Goal: Information Seeking & Learning: Compare options

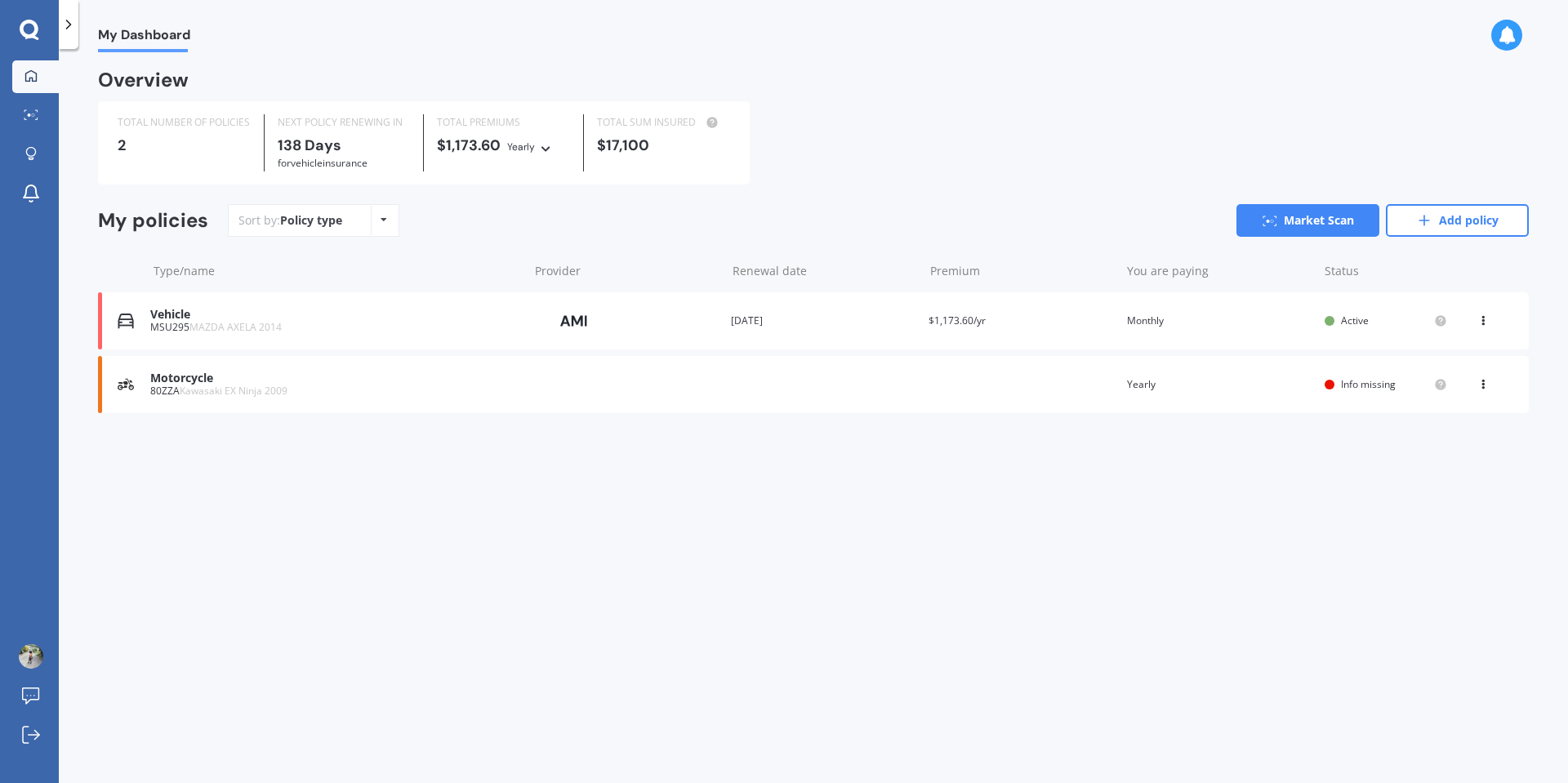
click at [518, 322] on div "Vehicle" at bounding box center [334, 314] width 370 height 14
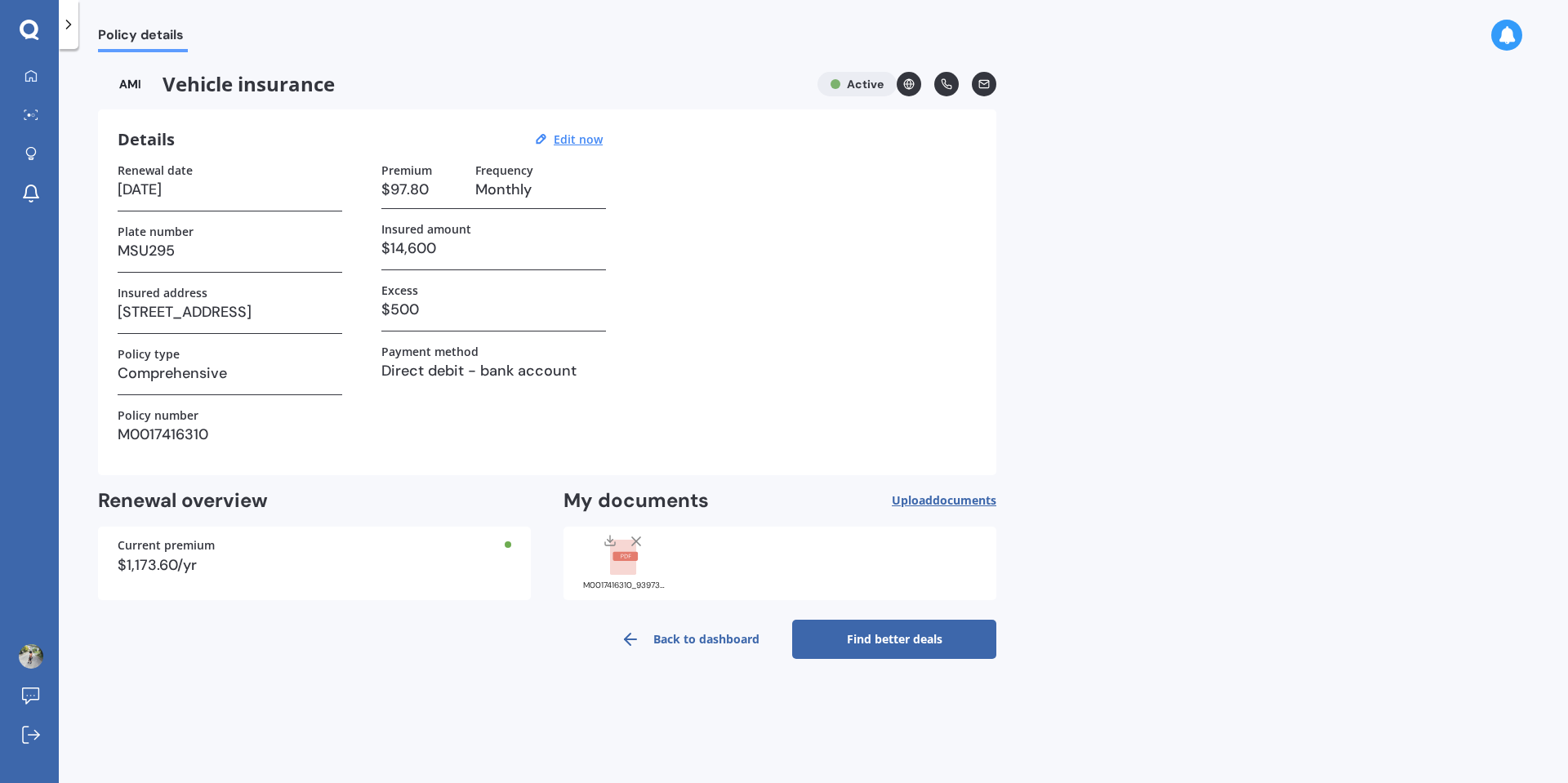
click at [868, 652] on link "Find better deals" at bounding box center [893, 639] width 204 height 39
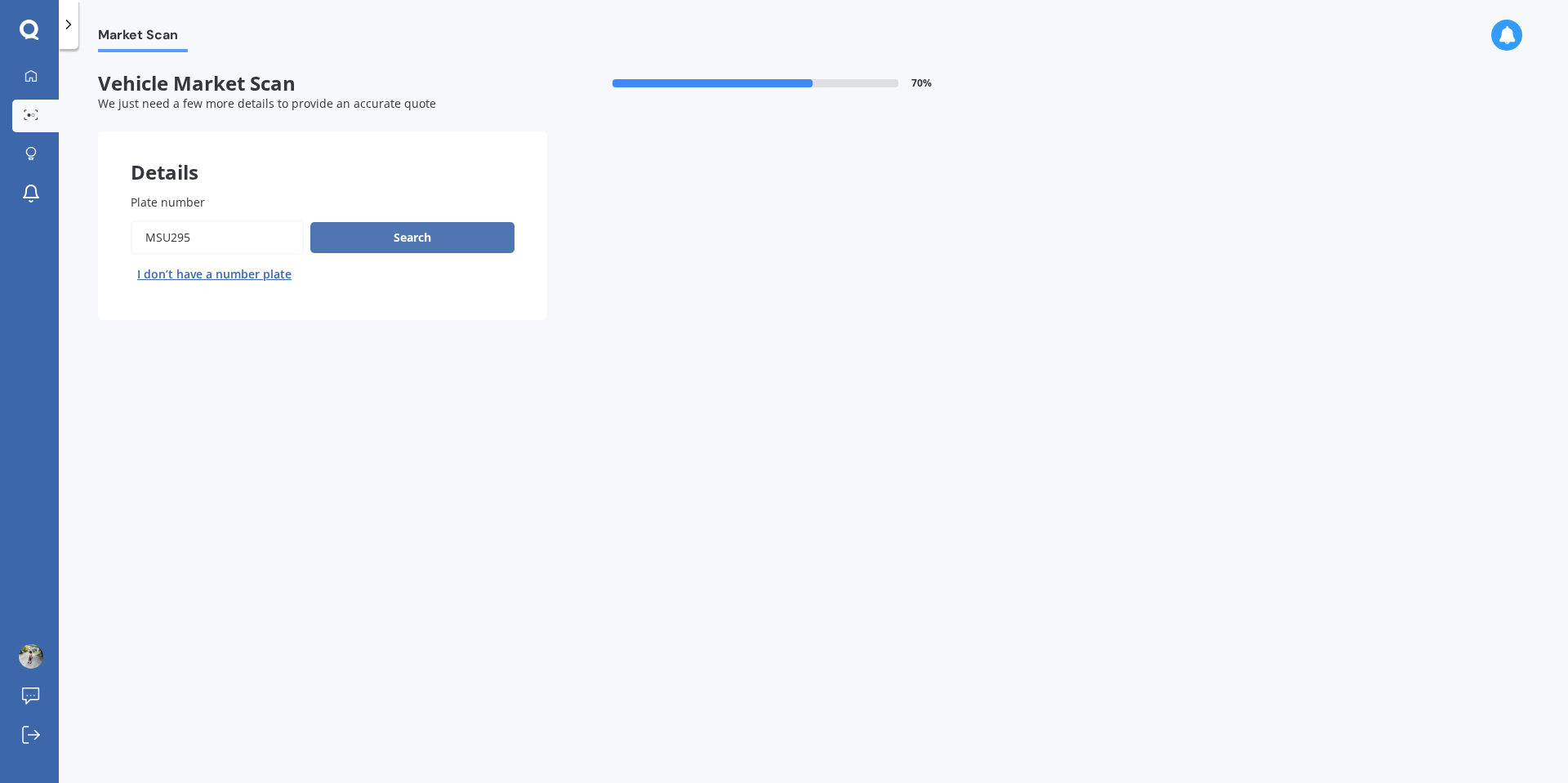
click at [443, 235] on button "Search" at bounding box center [412, 238] width 204 height 31
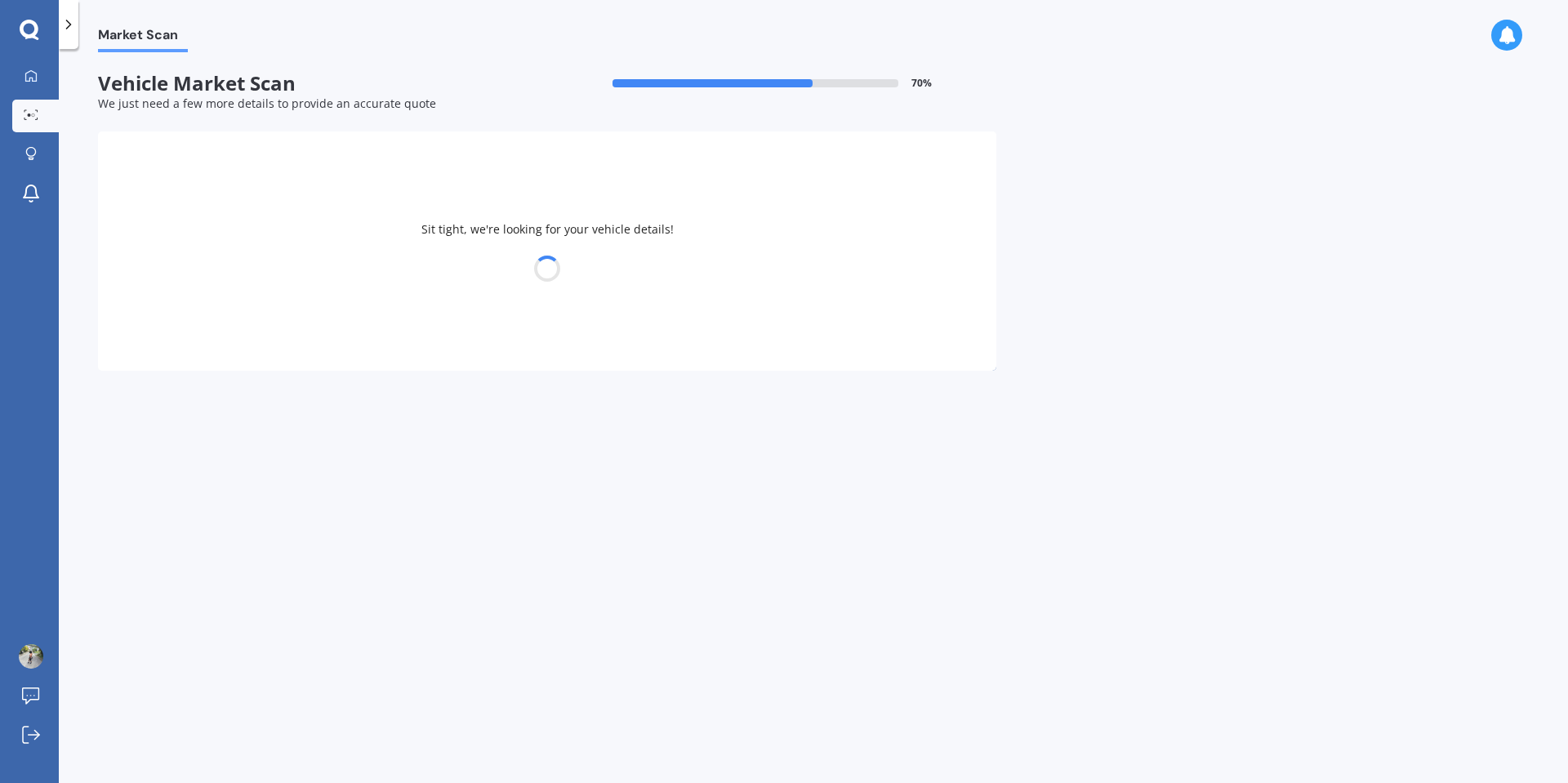
select select "MAZDA"
select select "AXELA"
select select "01"
select select "04"
select select "1999"
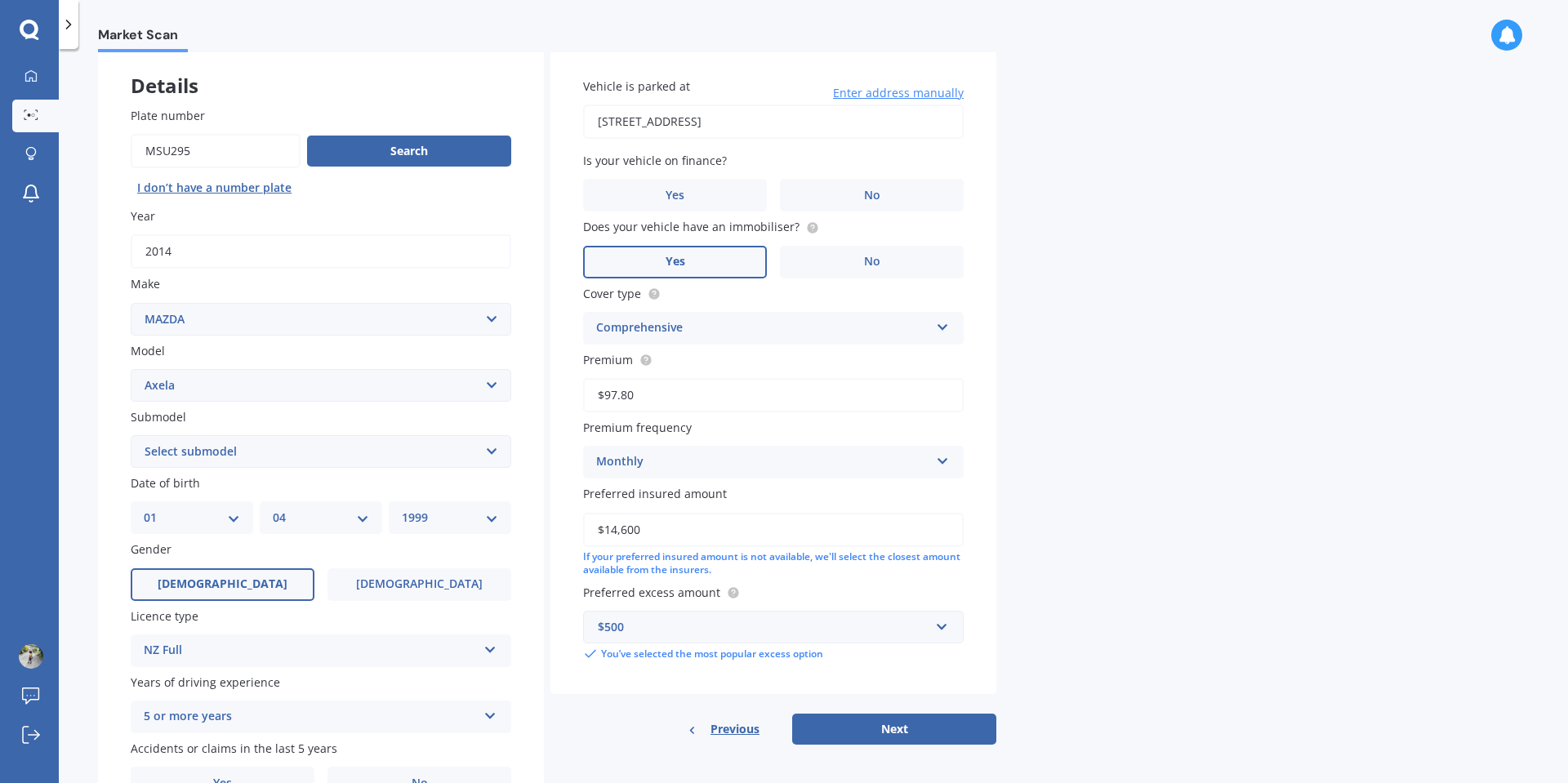
scroll to position [69, 0]
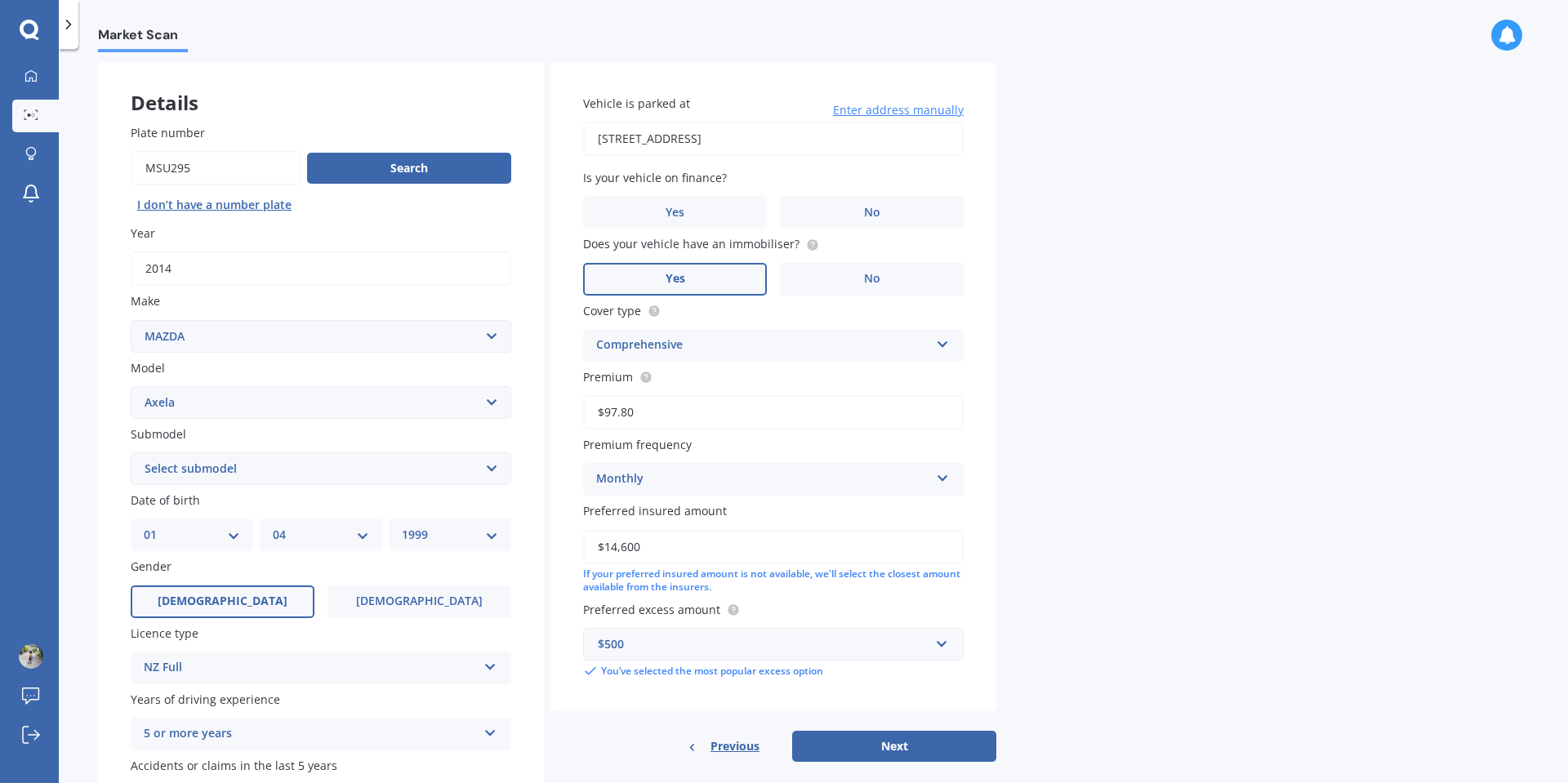
click at [705, 410] on input "$97.80" at bounding box center [773, 412] width 380 height 35
click at [869, 210] on span "No" at bounding box center [873, 213] width 16 height 14
click at [0, 0] on input "No" at bounding box center [0, 0] width 0 height 0
click at [762, 343] on div "Comprehensive" at bounding box center [763, 346] width 333 height 20
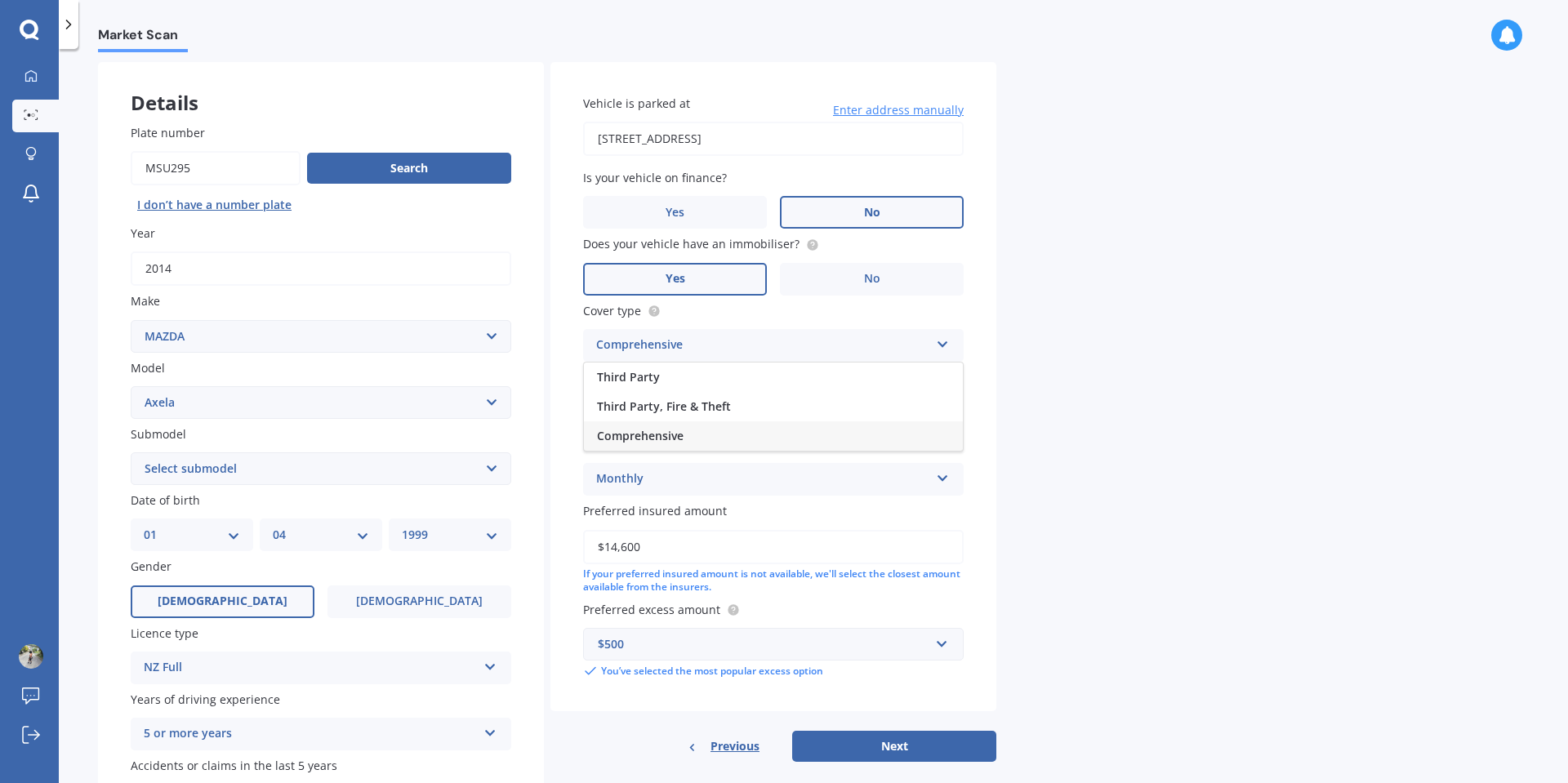
click at [762, 343] on div "Comprehensive" at bounding box center [763, 346] width 333 height 20
click at [715, 412] on input "$97.80" at bounding box center [773, 412] width 380 height 35
drag, startPoint x: 621, startPoint y: 549, endPoint x: 693, endPoint y: 550, distance: 72.0
click at [691, 550] on input "$14,600" at bounding box center [773, 548] width 380 height 35
type input "$14,000"
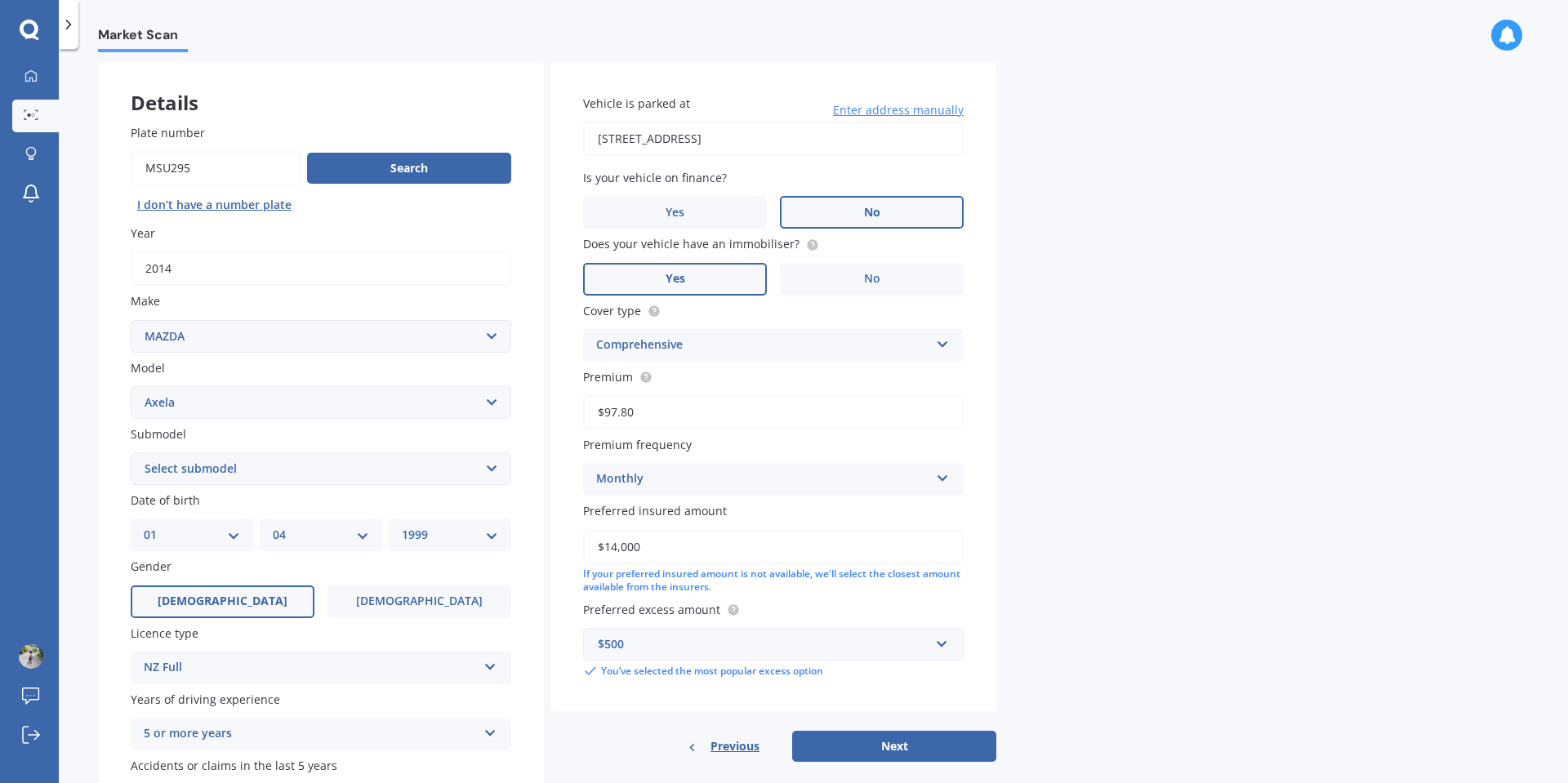
click at [1050, 489] on div "Market Scan Vehicle Market Scan 70 % We just need a few more details to provide…" at bounding box center [814, 420] width 1509 height 735
click at [861, 649] on div "$500" at bounding box center [763, 645] width 331 height 18
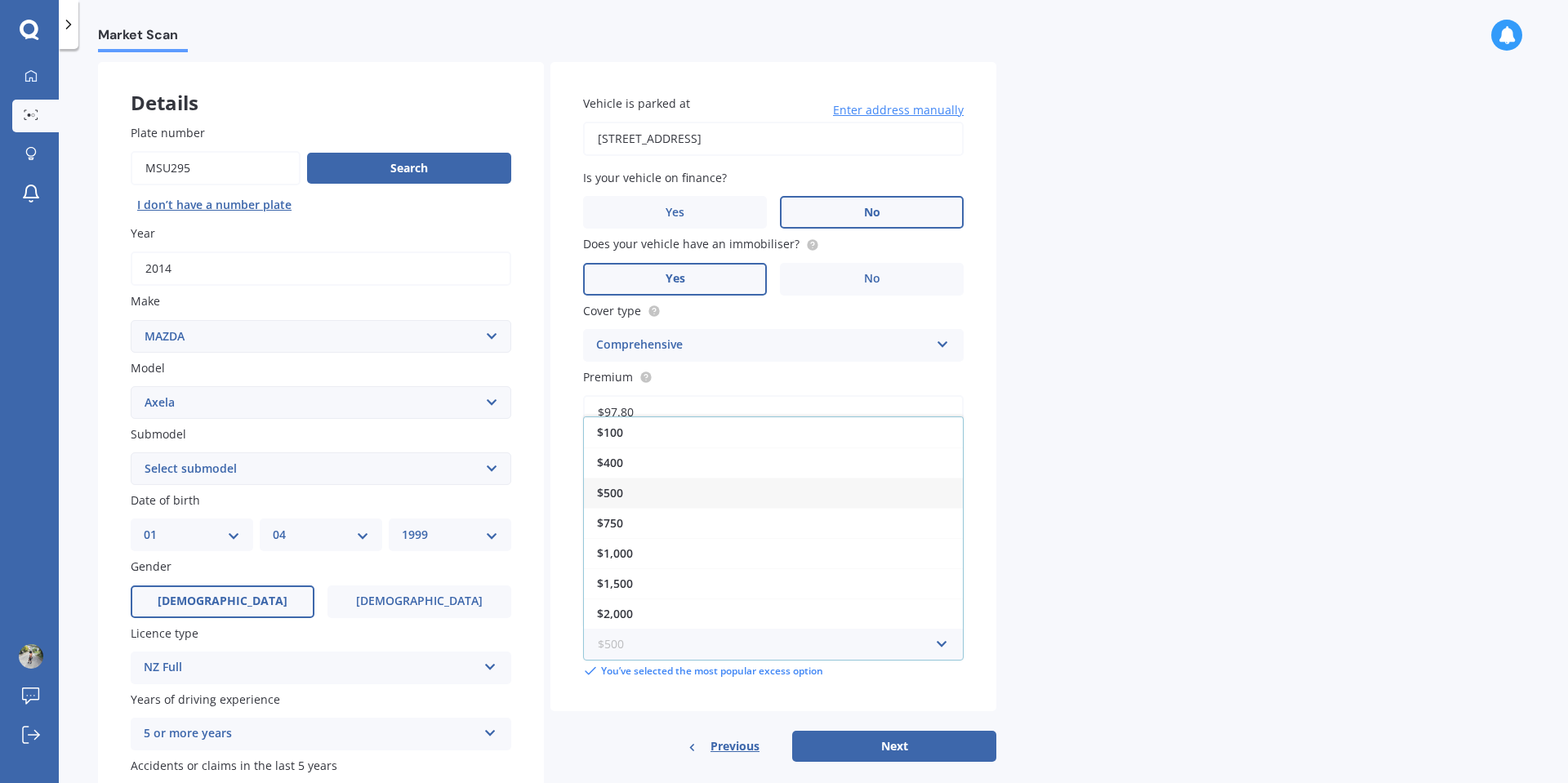
click at [861, 649] on input "text" at bounding box center [767, 645] width 366 height 31
click at [1011, 627] on div "Market Scan Vehicle Market Scan 70 % We just need a few more details to provide…" at bounding box center [814, 420] width 1509 height 735
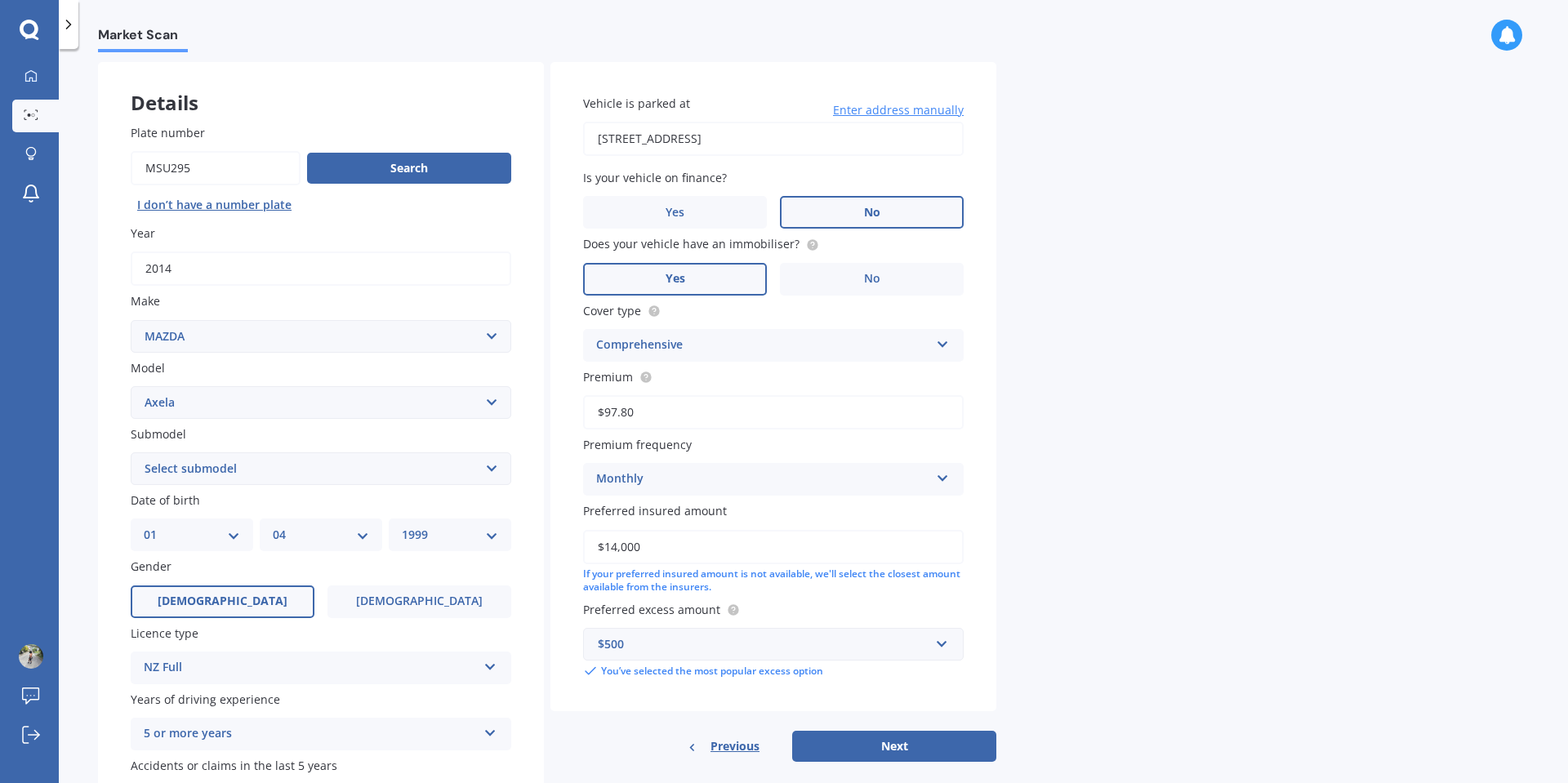
drag, startPoint x: 725, startPoint y: 418, endPoint x: 537, endPoint y: 417, distance: 188.0
click at [537, 417] on div "Details Plate number Search I don’t have a number plate Year [DATE] Make Select…" at bounding box center [547, 456] width 898 height 788
type input "$85.33"
click at [1287, 425] on div "Market Scan Vehicle Market Scan 70 % We just need a few more details to provide…" at bounding box center [814, 420] width 1509 height 735
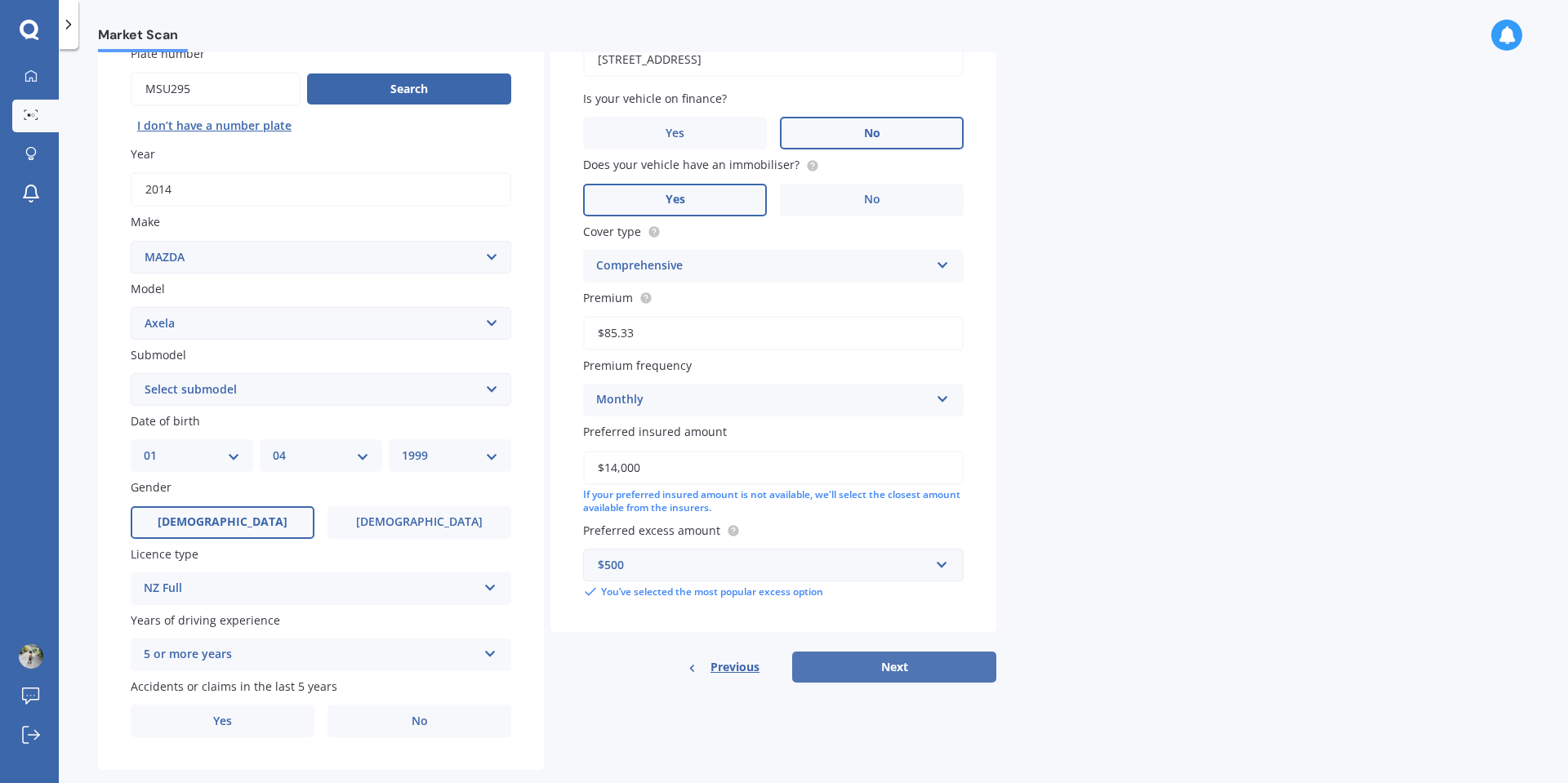
scroll to position [151, 0]
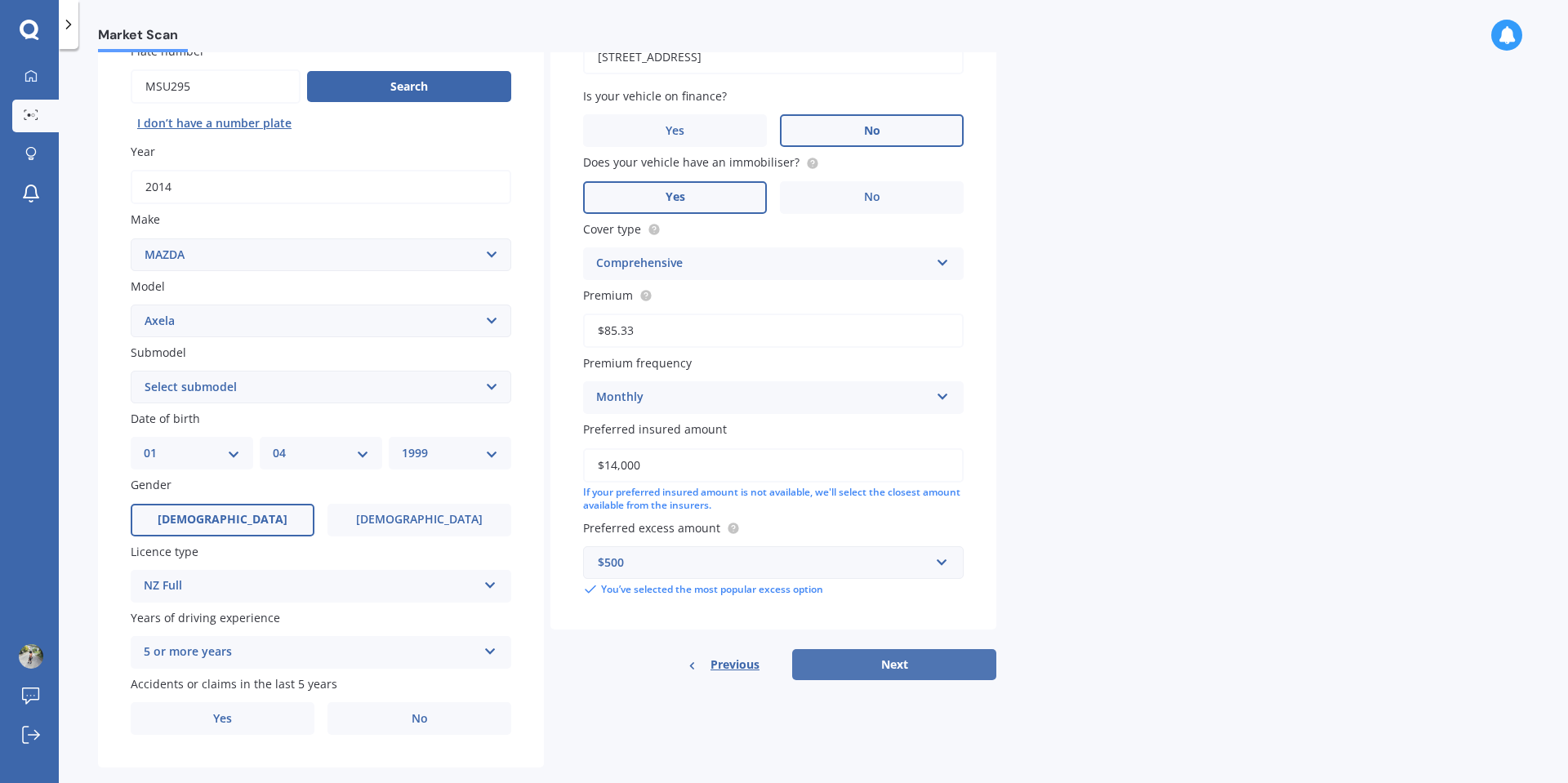
click at [883, 673] on button "Next" at bounding box center [893, 665] width 204 height 31
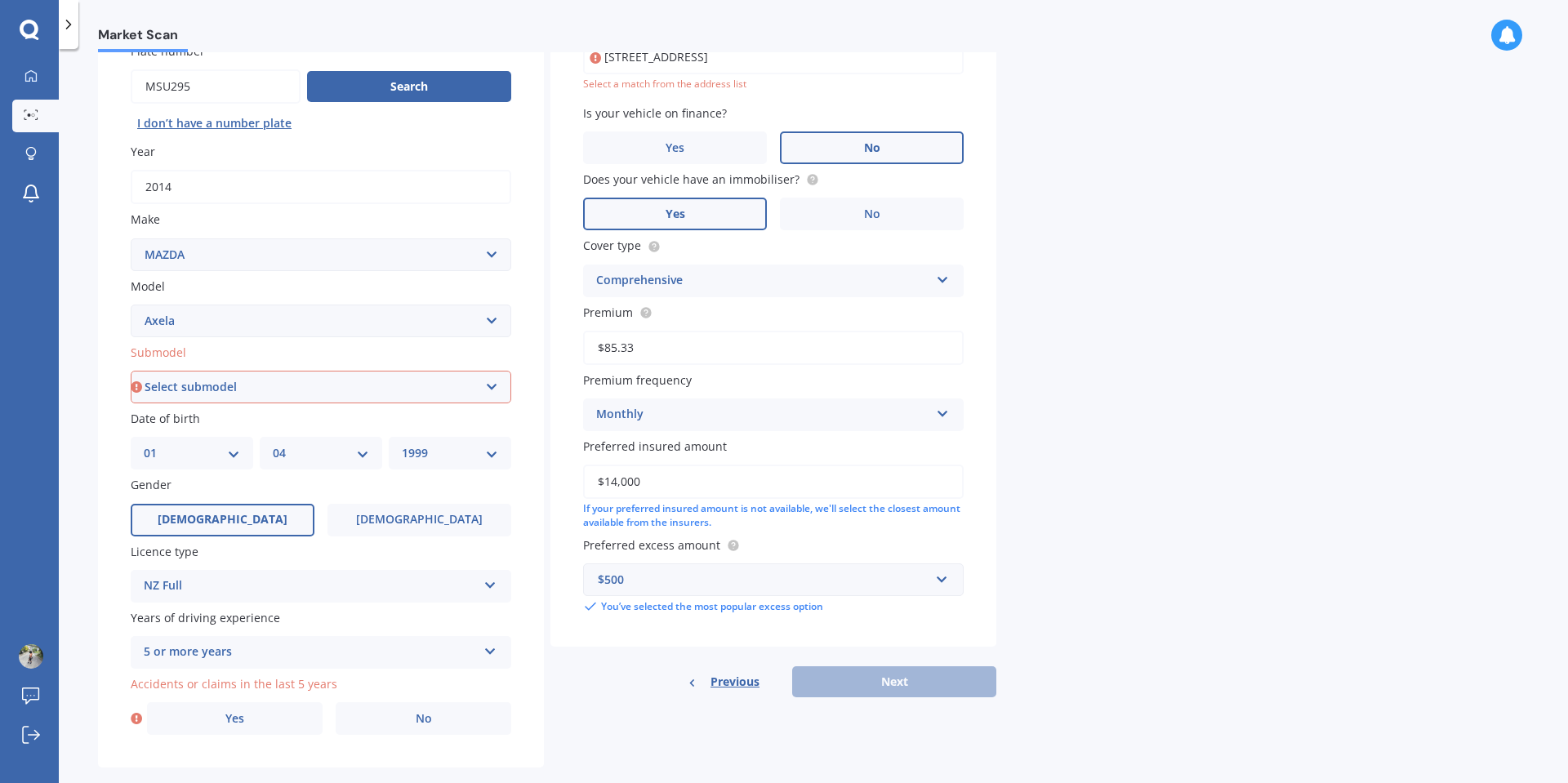
click at [321, 384] on select "Select submodel (All other) 2.3 Sporthatch 2.3 turbo Hatchback Hatchback turbo …" at bounding box center [321, 387] width 380 height 33
select select "HATCHBACK"
click at [131, 371] on select "Select submodel (All other) 2.3 Sporthatch 2.3 turbo Hatchback Hatchback turbo …" at bounding box center [321, 387] width 380 height 33
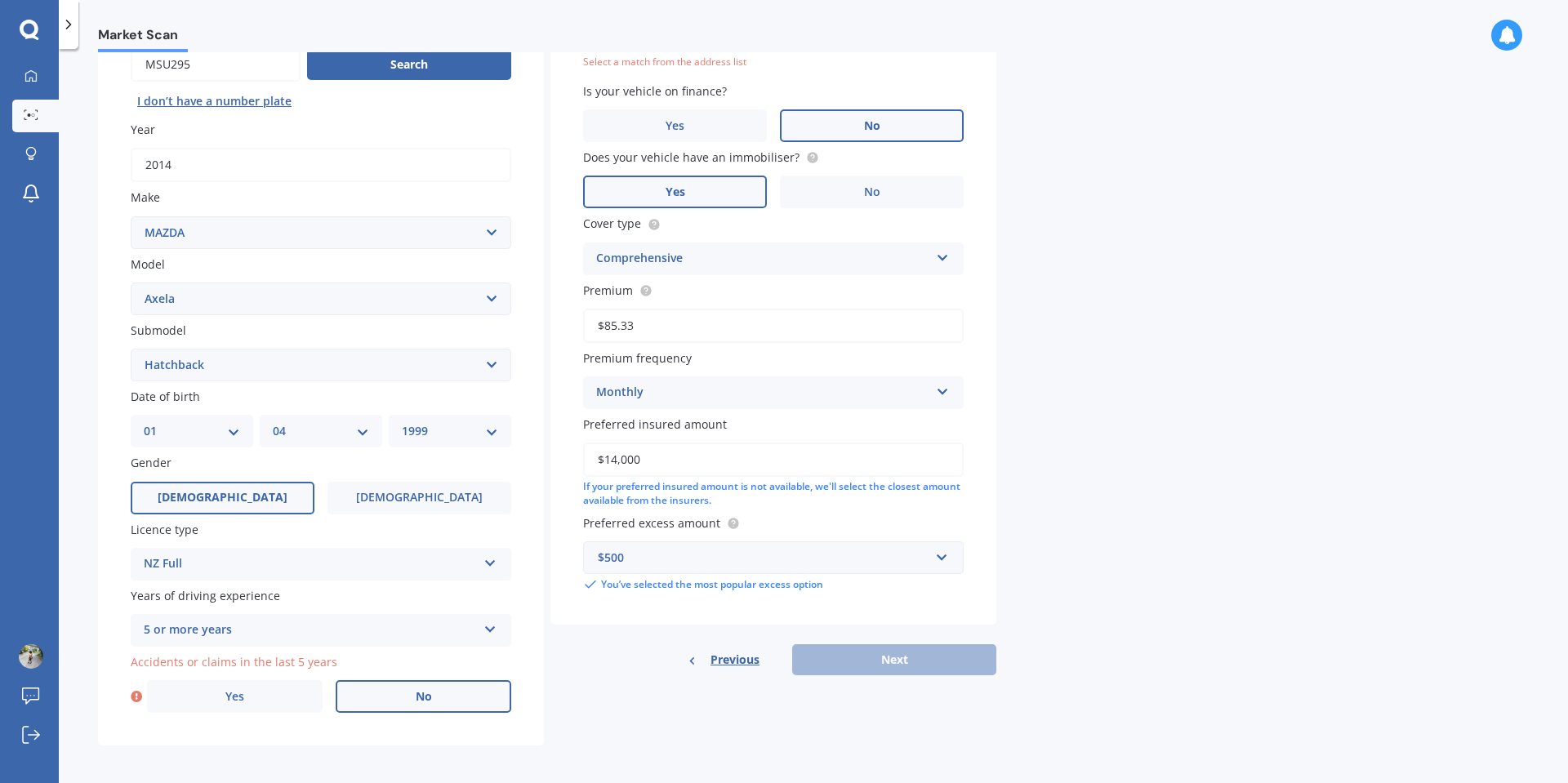
scroll to position [178, 0]
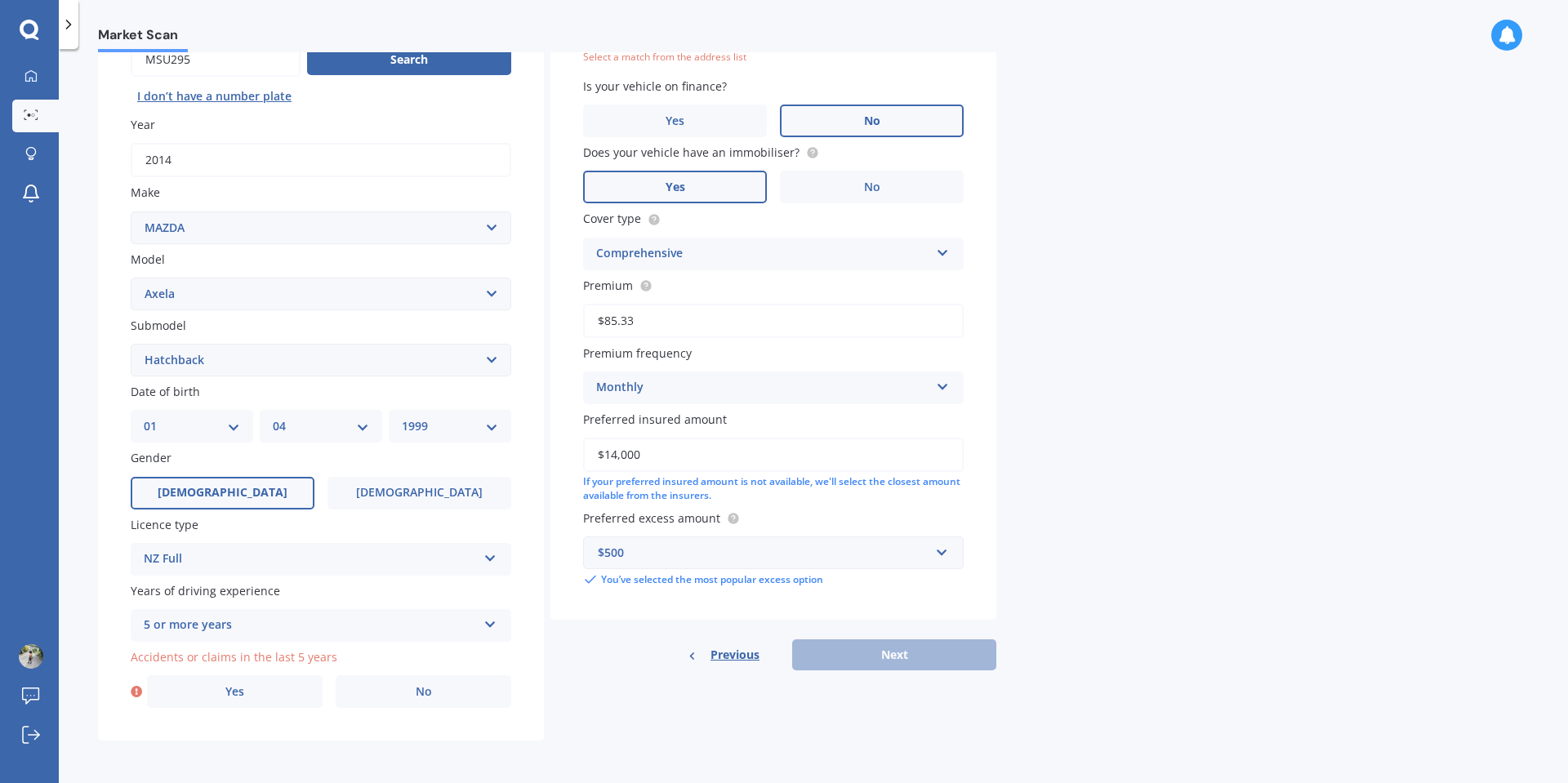
click at [260, 659] on span "Accidents or claims in the last 5 years" at bounding box center [234, 657] width 207 height 15
click at [136, 692] on icon at bounding box center [136, 692] width 12 height 16
click at [368, 699] on label "No" at bounding box center [423, 692] width 175 height 33
click at [0, 0] on input "No" at bounding box center [0, 0] width 0 height 0
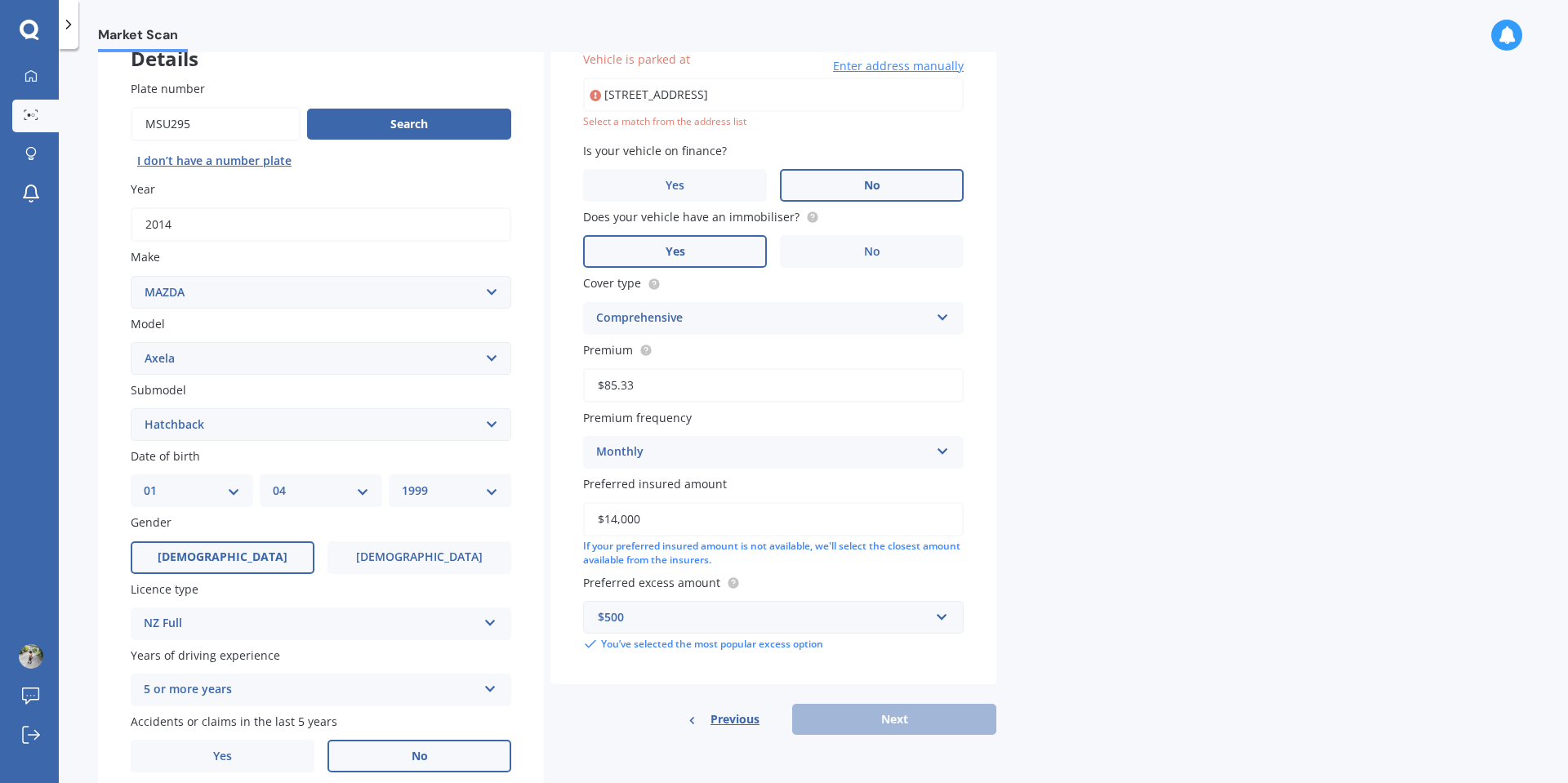
scroll to position [112, 0]
type input "[STREET_ADDRESS]"
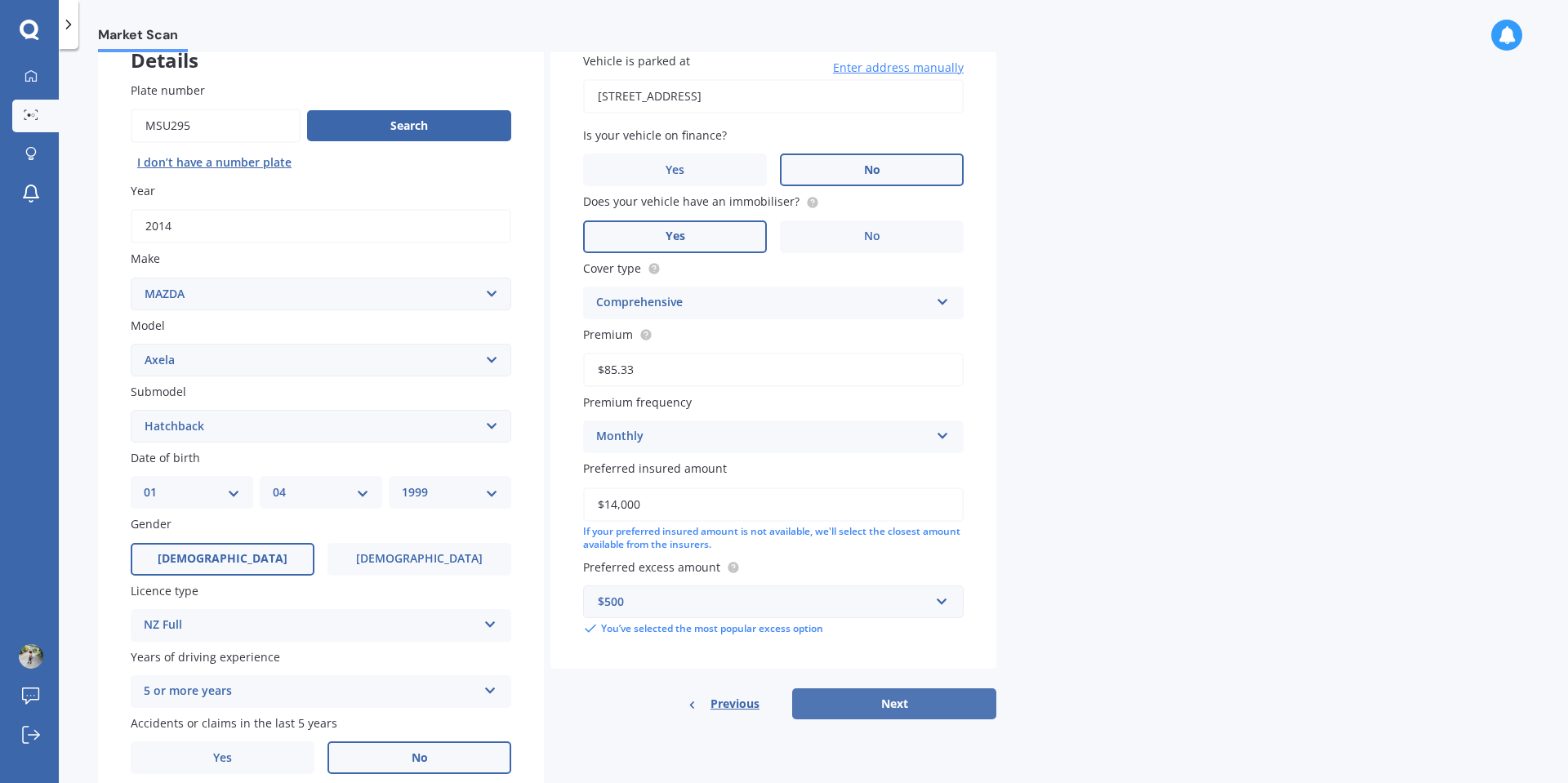
click at [897, 705] on button "Next" at bounding box center [893, 704] width 204 height 31
select select "01"
select select "04"
select select "1999"
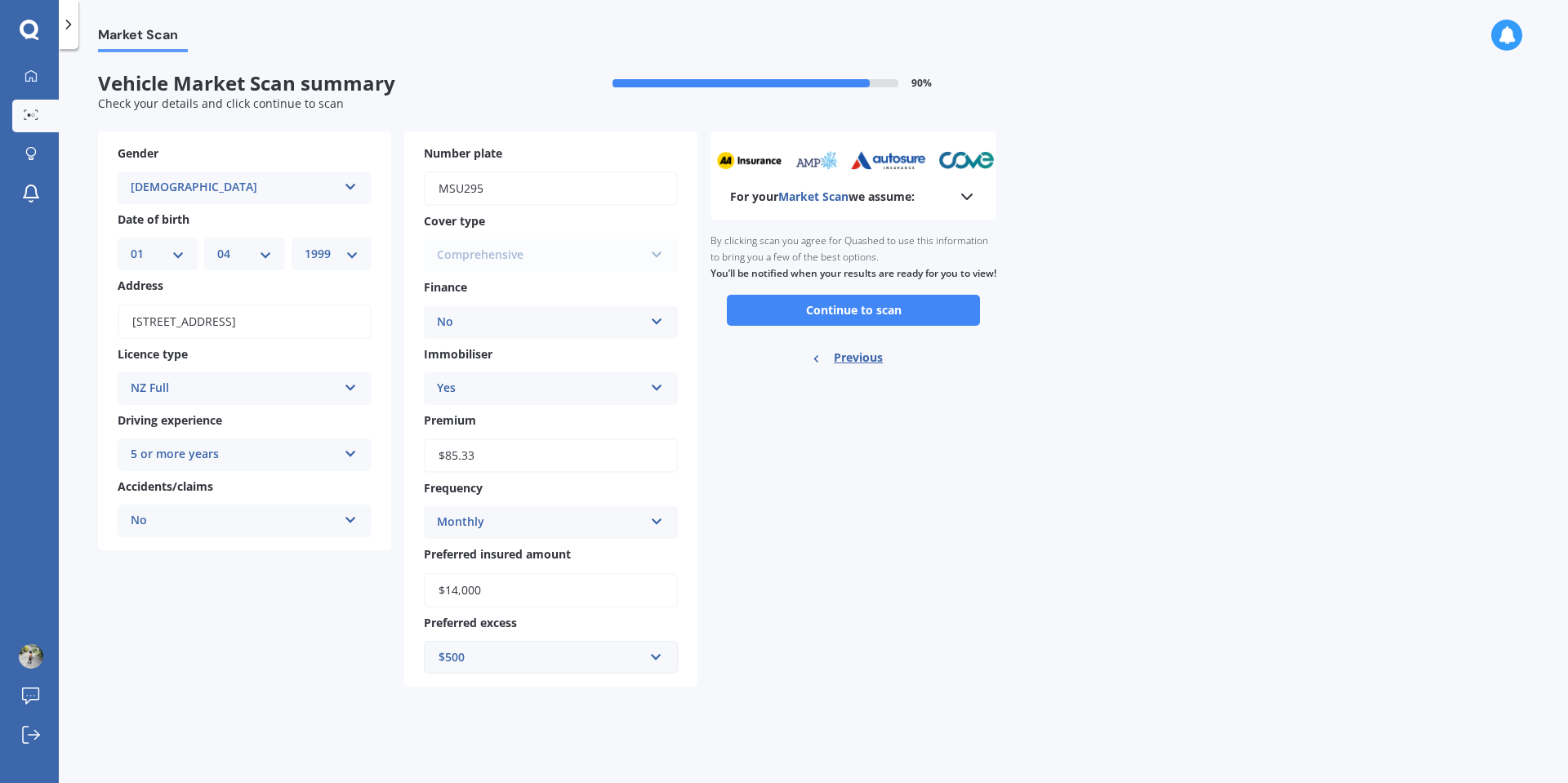
scroll to position [0, 0]
click at [874, 326] on button "Continue to scan" at bounding box center [853, 311] width 253 height 31
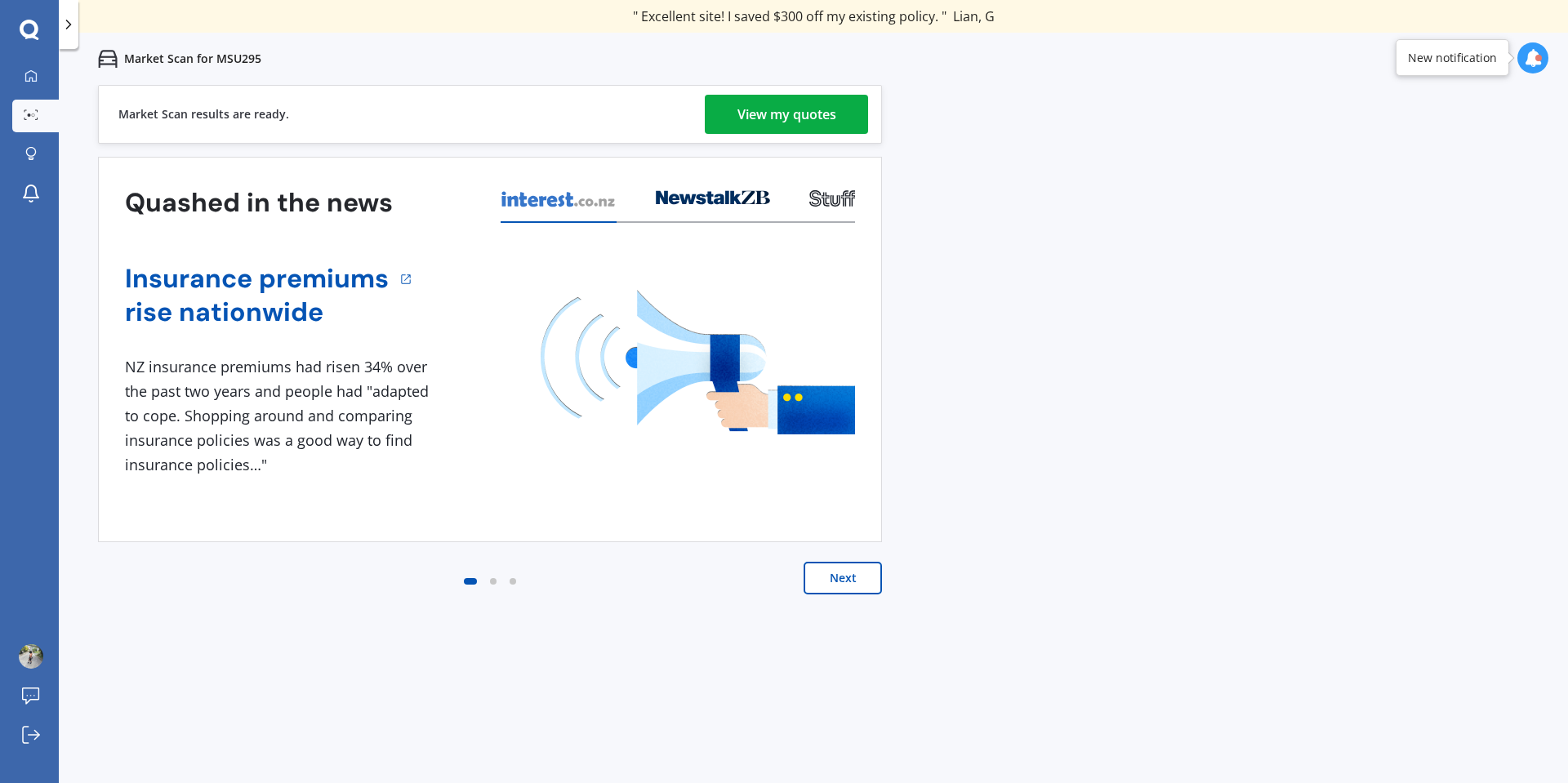
click at [794, 109] on div "View my quotes" at bounding box center [786, 114] width 99 height 39
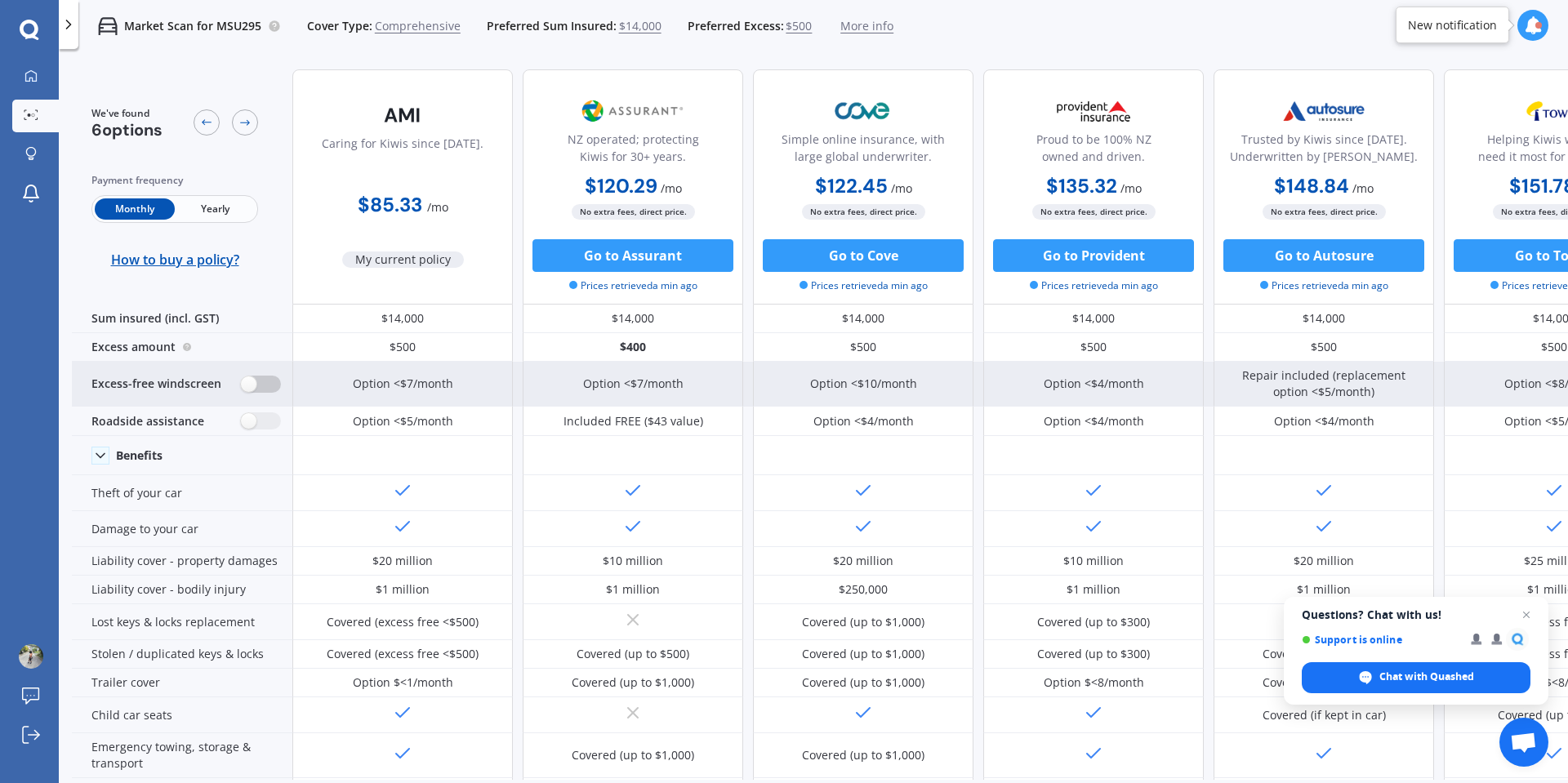
click at [265, 385] on label at bounding box center [261, 384] width 40 height 17
radio input "true"
